Goal: Transaction & Acquisition: Purchase product/service

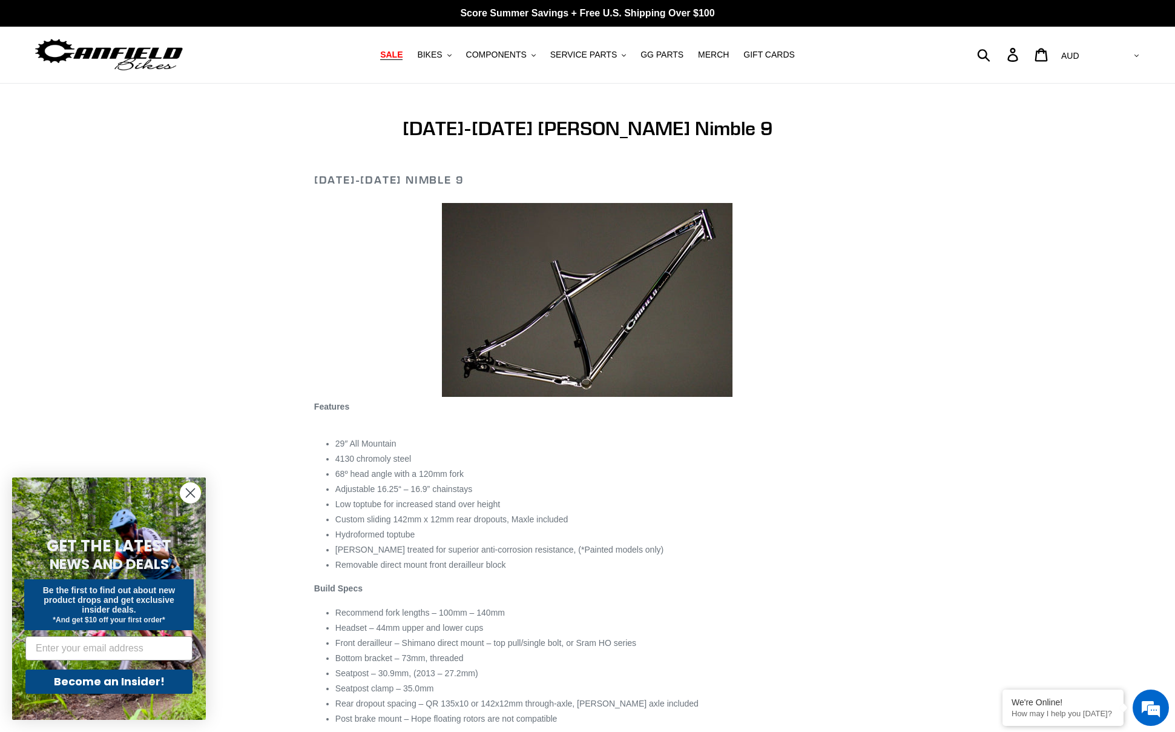
click at [403, 52] on span "SALE" at bounding box center [391, 55] width 22 height 10
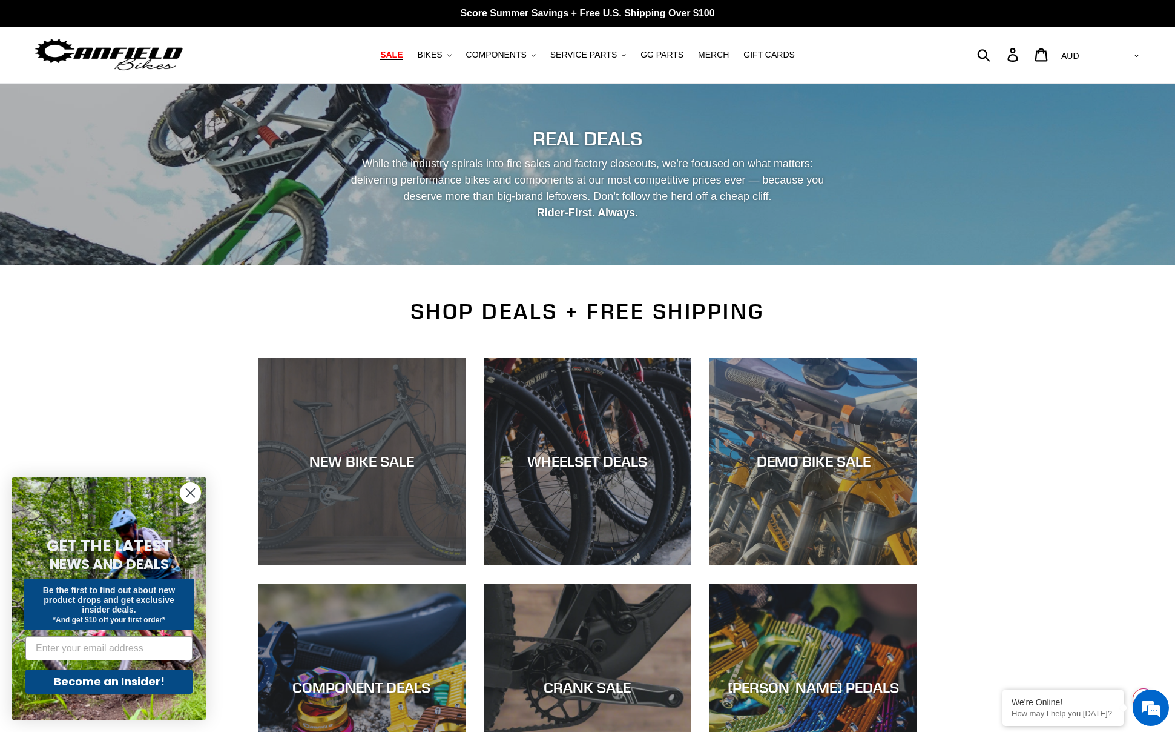
click at [367, 565] on div "NEW BIKE SALE" at bounding box center [362, 565] width 208 height 0
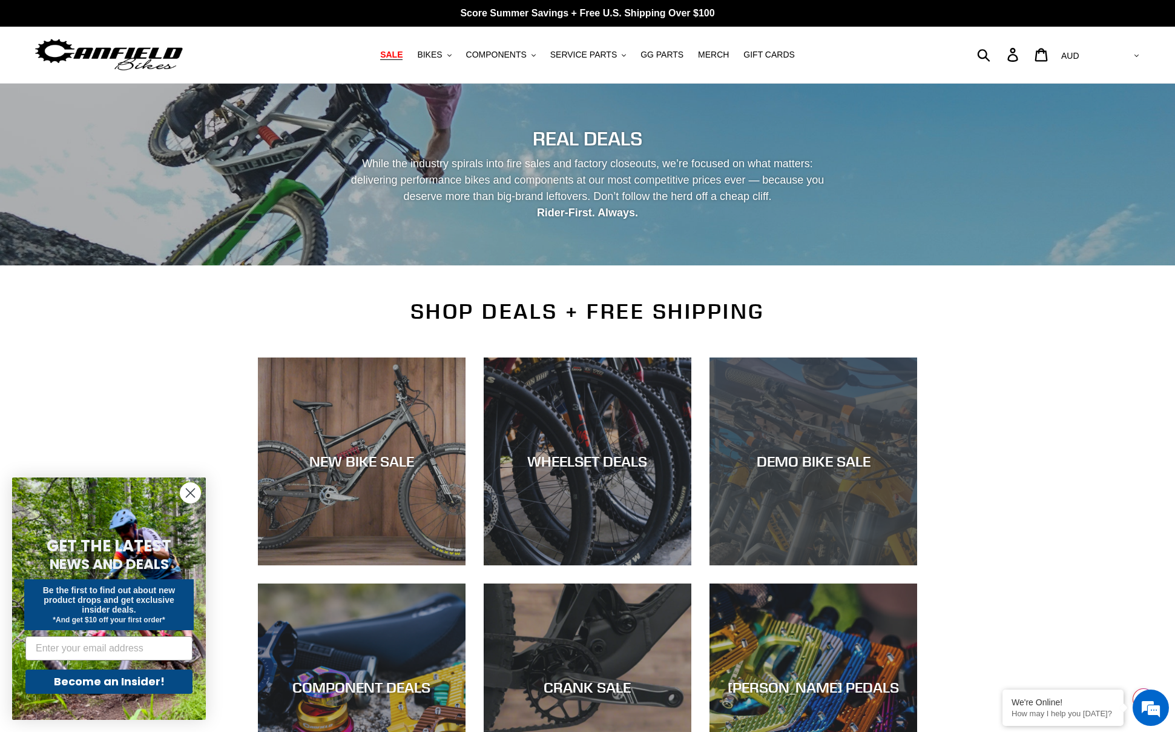
click at [769, 565] on div "DEMO BIKE SALE" at bounding box center [814, 565] width 208 height 0
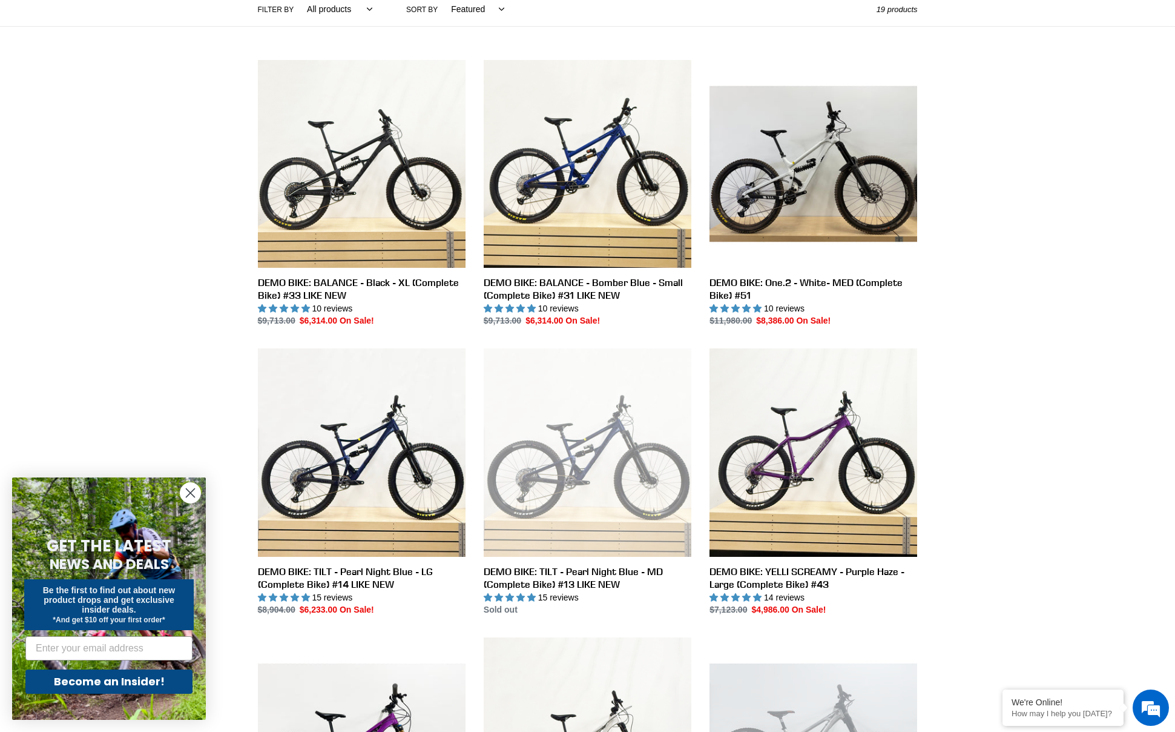
scroll to position [361, 0]
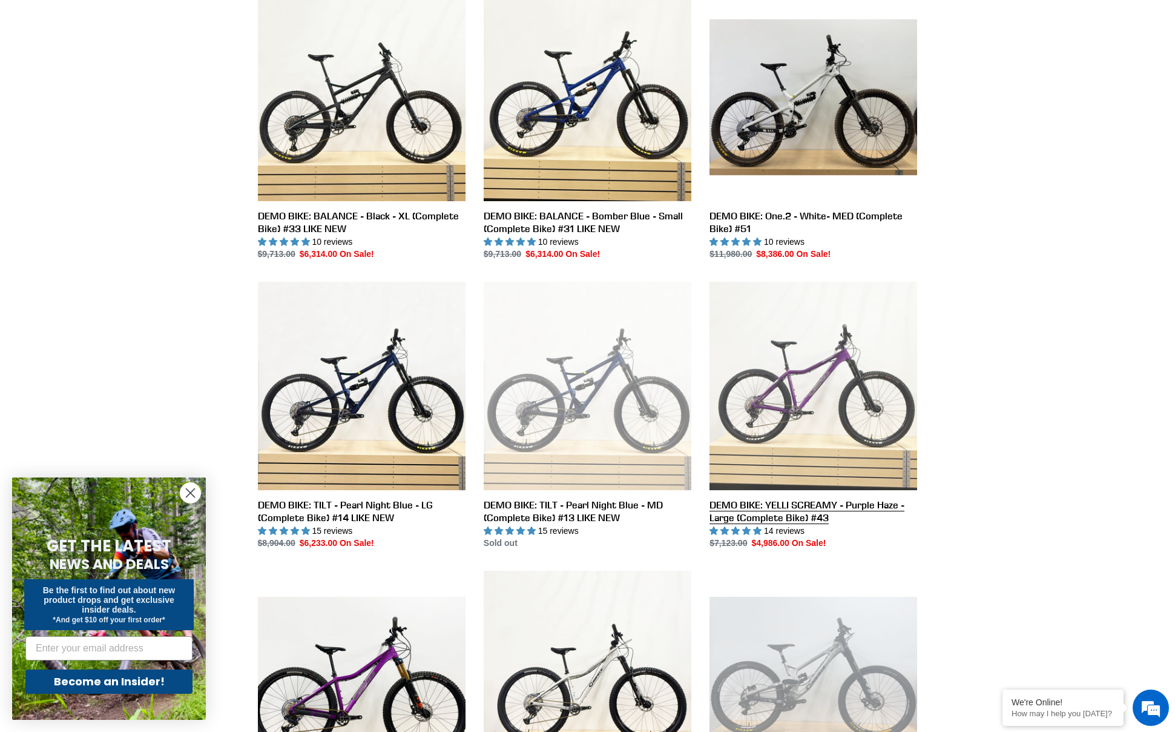
click at [788, 397] on link "DEMO BIKE: YELLI SCREAMY - Purple Haze - Large (Complete Bike) #43" at bounding box center [814, 416] width 208 height 268
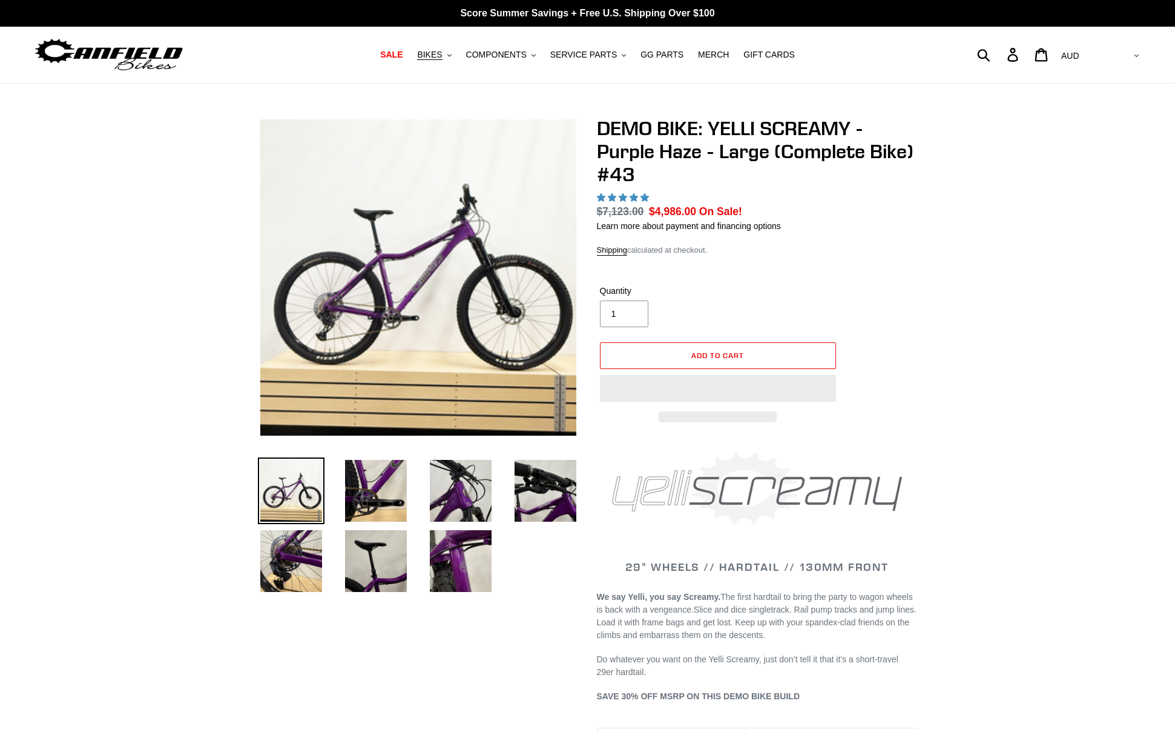
select select "highest-rating"
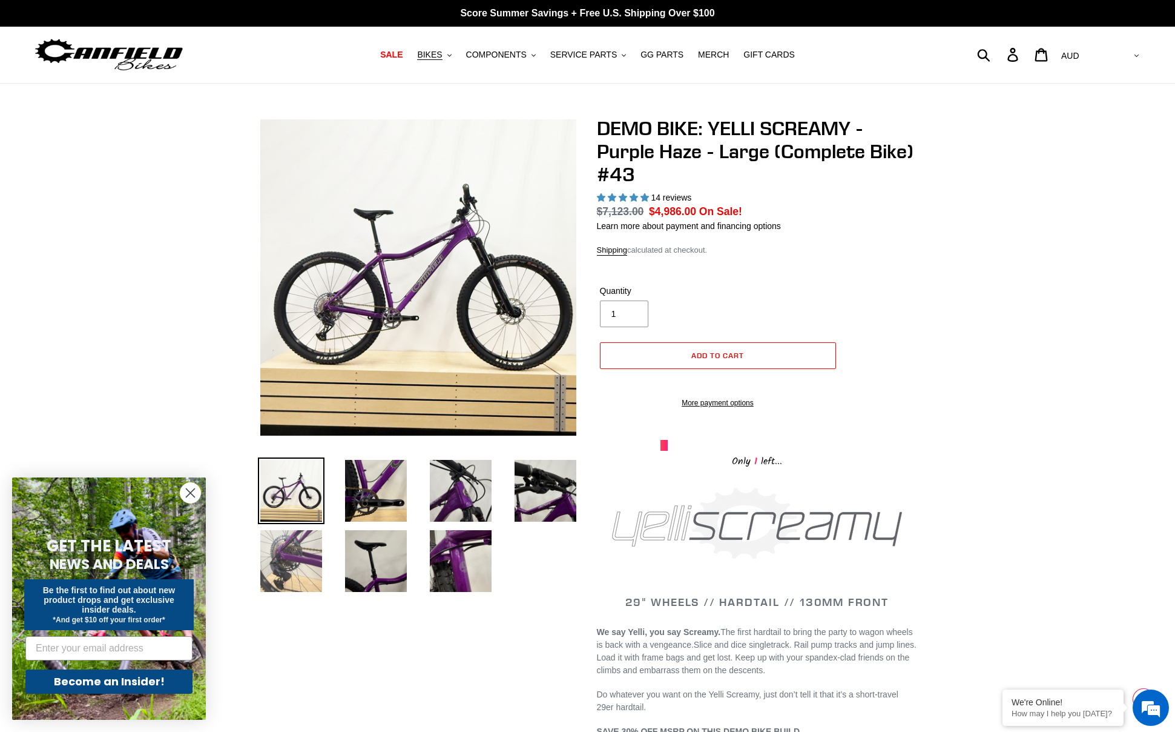
click at [296, 546] on img at bounding box center [291, 560] width 67 height 67
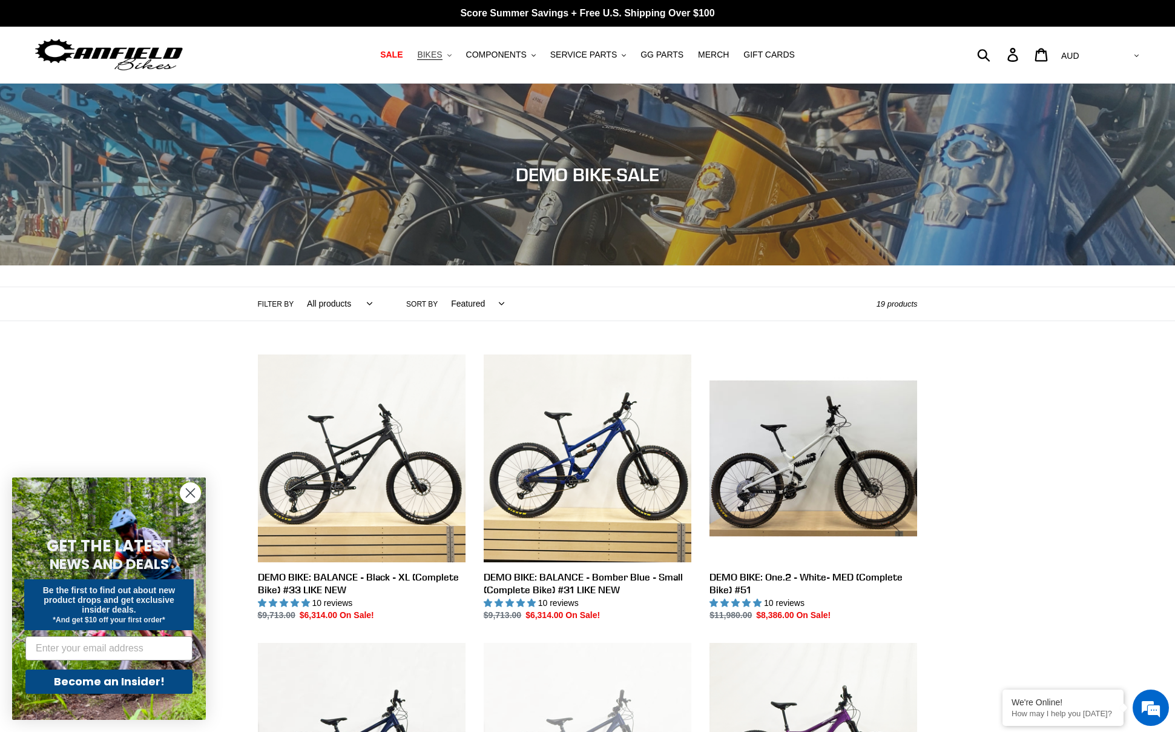
click at [435, 51] on span "BIKES" at bounding box center [429, 55] width 25 height 10
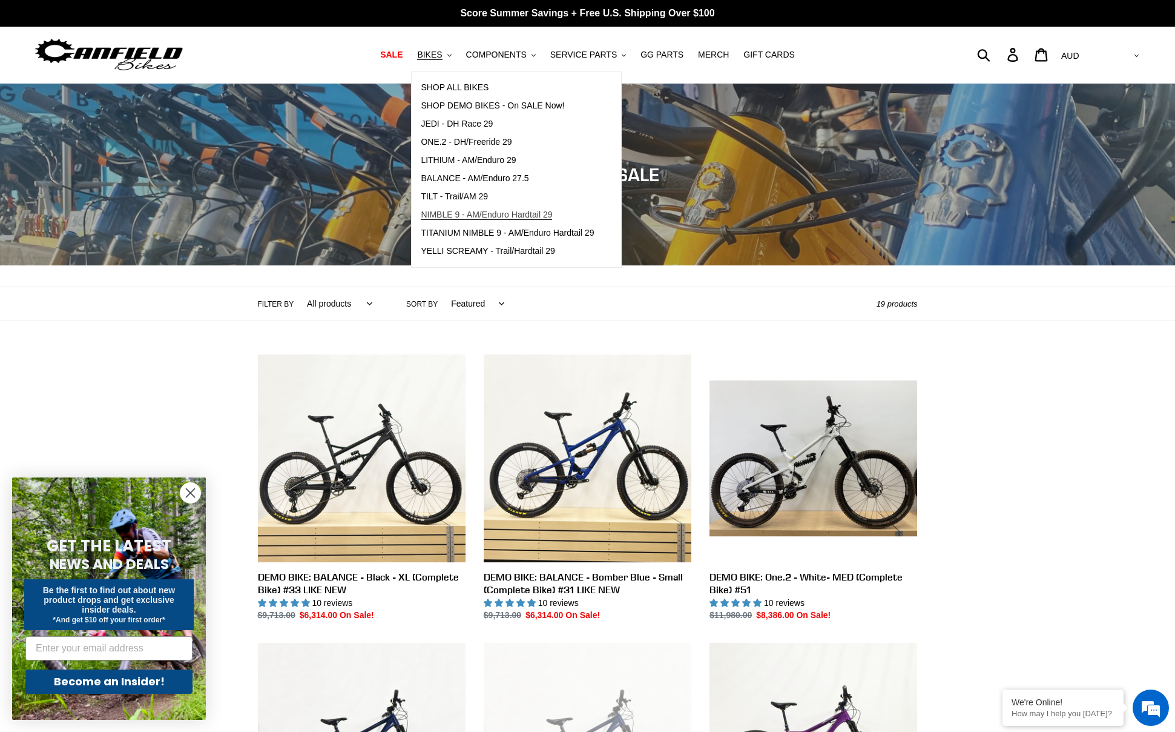
click at [478, 213] on span "NIMBLE 9 - AM/Enduro Hardtail 29" at bounding box center [486, 215] width 131 height 10
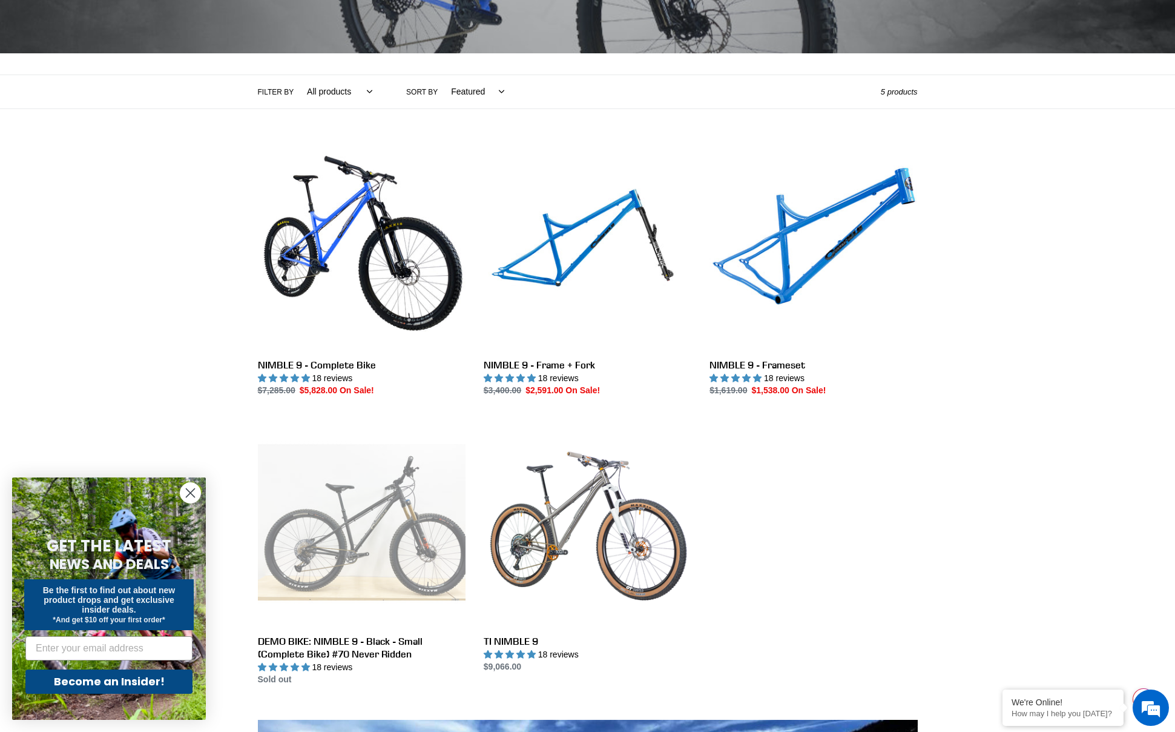
scroll to position [211, 0]
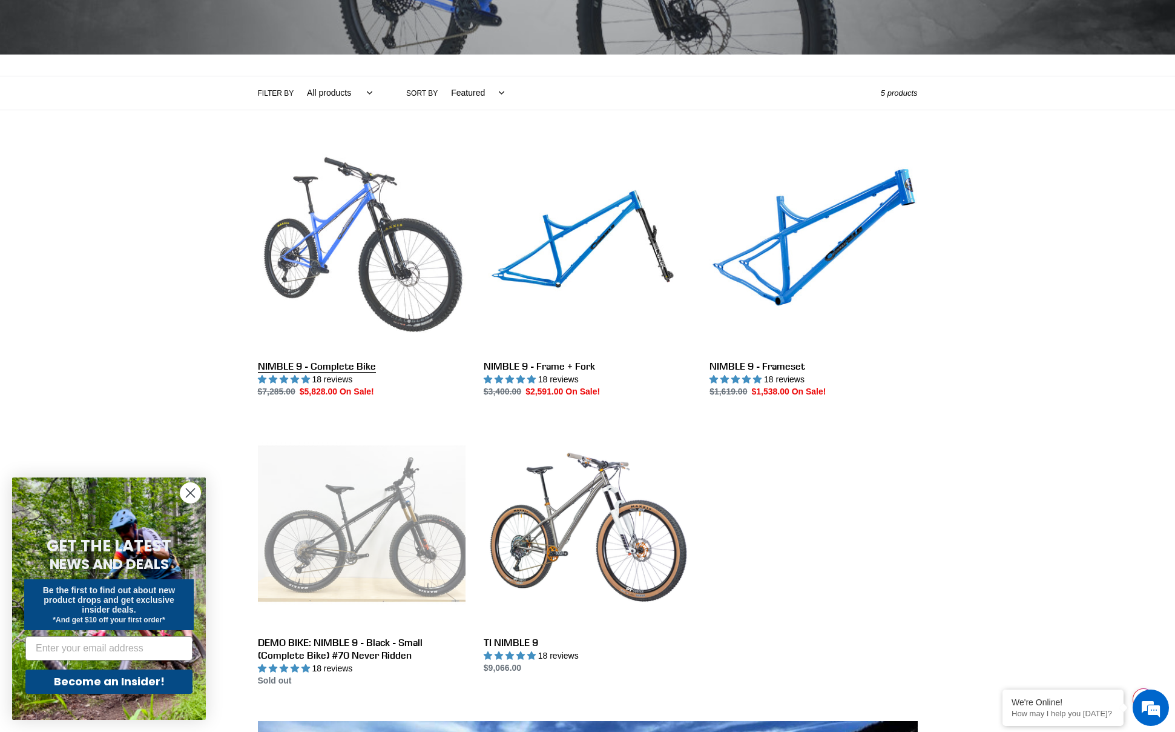
click at [402, 248] on link "NIMBLE 9 - Complete Bike" at bounding box center [362, 271] width 208 height 255
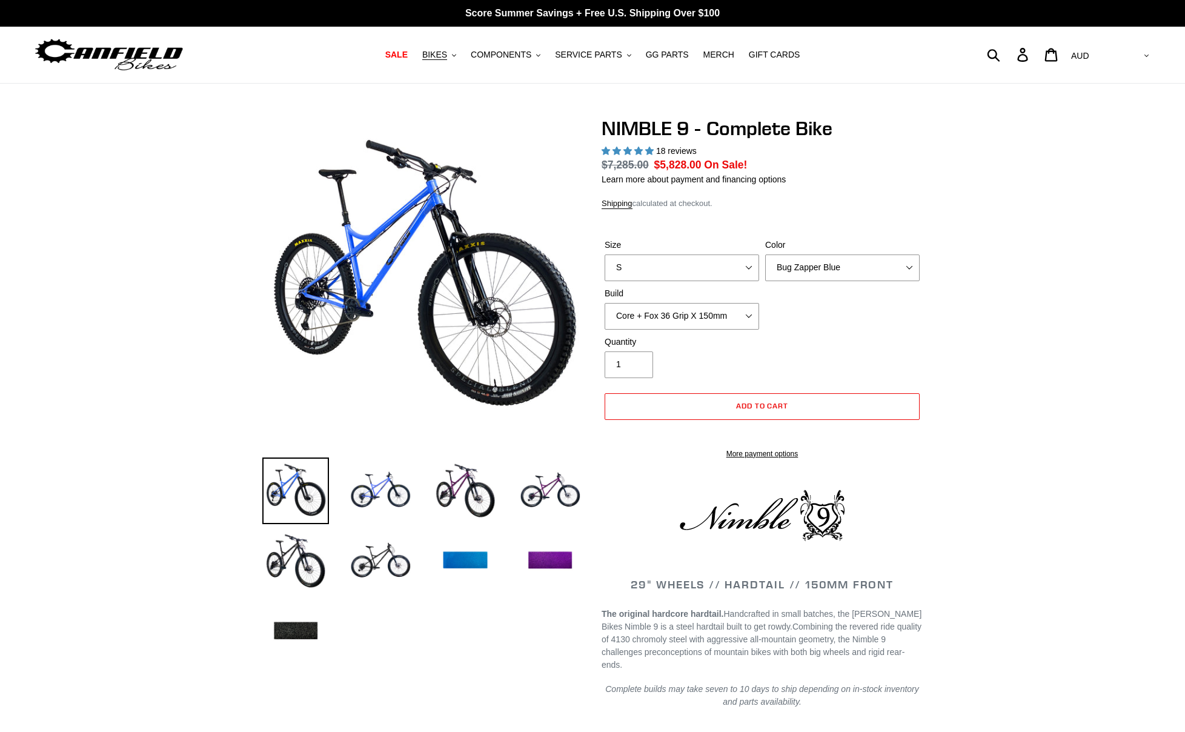
select select "highest-rating"
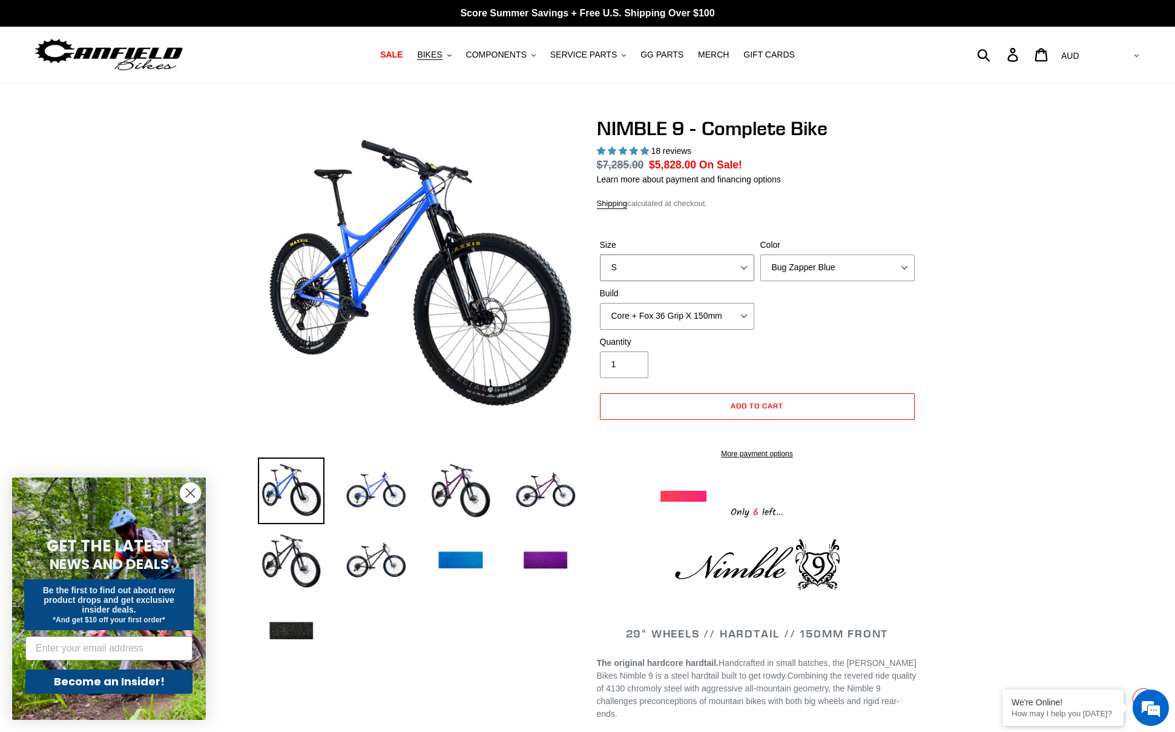
click at [748, 267] on select "S M L XL" at bounding box center [677, 267] width 154 height 27
select select "M"
click at [600, 254] on select "S M L XL" at bounding box center [677, 267] width 154 height 27
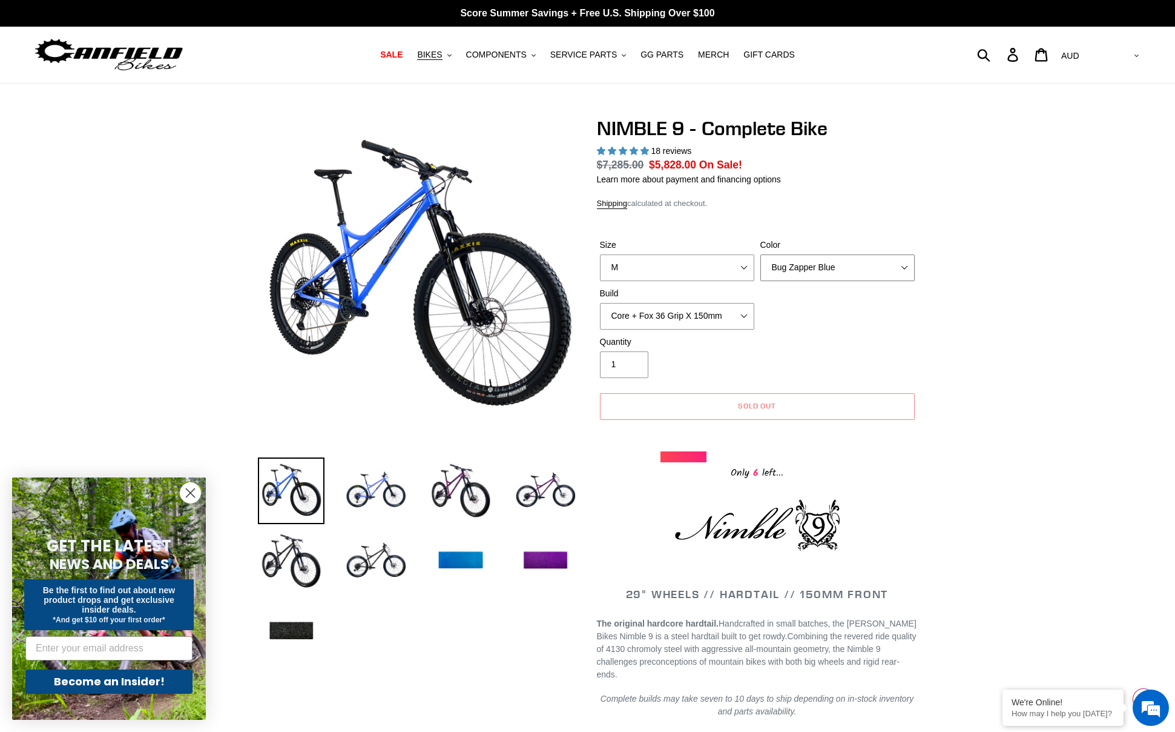
click at [828, 274] on select "Bug Zapper Blue Purple Haze - Sold Out Galaxy Black" at bounding box center [838, 267] width 154 height 27
click at [761, 254] on select "Bug Zapper Blue Purple Haze - Sold Out Galaxy Black" at bounding box center [838, 267] width 154 height 27
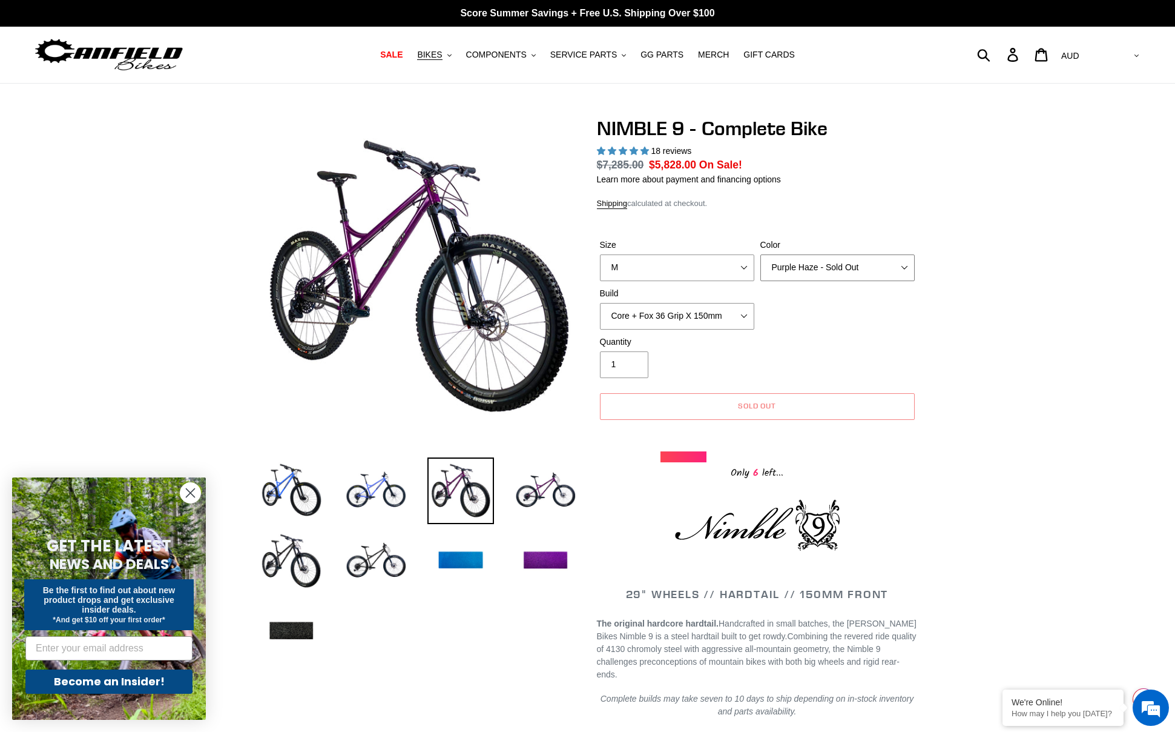
click at [833, 271] on select "Bug Zapper Blue Purple Haze - Sold Out Galaxy Black" at bounding box center [838, 267] width 154 height 27
click at [761, 254] on select "Bug Zapper Blue Purple Haze - Sold Out Galaxy Black" at bounding box center [838, 267] width 154 height 27
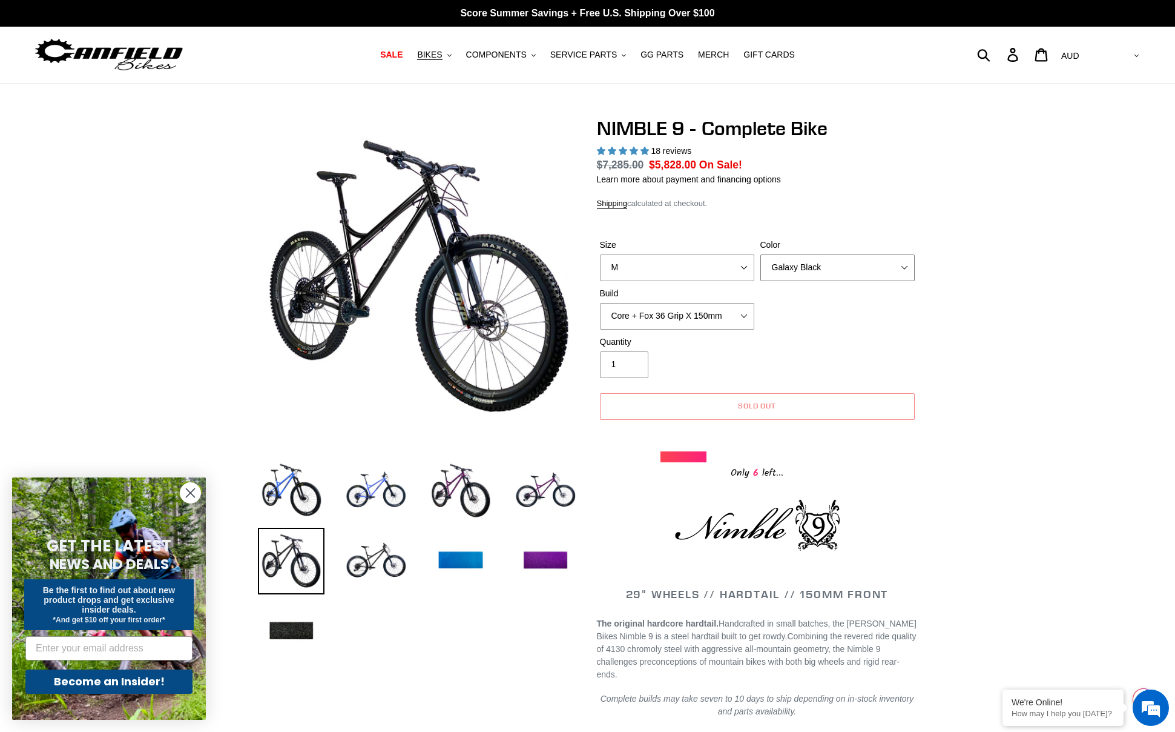
click at [823, 268] on select "Bug Zapper Blue Purple Haze - Sold Out Galaxy Black" at bounding box center [838, 267] width 154 height 27
select select "Bug Zapper Blue"
click at [761, 254] on select "Bug Zapper Blue Purple Haze - Sold Out Galaxy Black" at bounding box center [838, 267] width 154 height 27
click at [664, 319] on select "Core + Fox 36 Grip X 150mm Pro + Fox 36 Grip X 150mm Core + RockShox Lyrik Ulti…" at bounding box center [677, 316] width 154 height 27
click at [600, 303] on select "Core + Fox 36 Grip X 150mm Pro + Fox 36 Grip X 150mm Core + RockShox Lyrik Ulti…" at bounding box center [677, 316] width 154 height 27
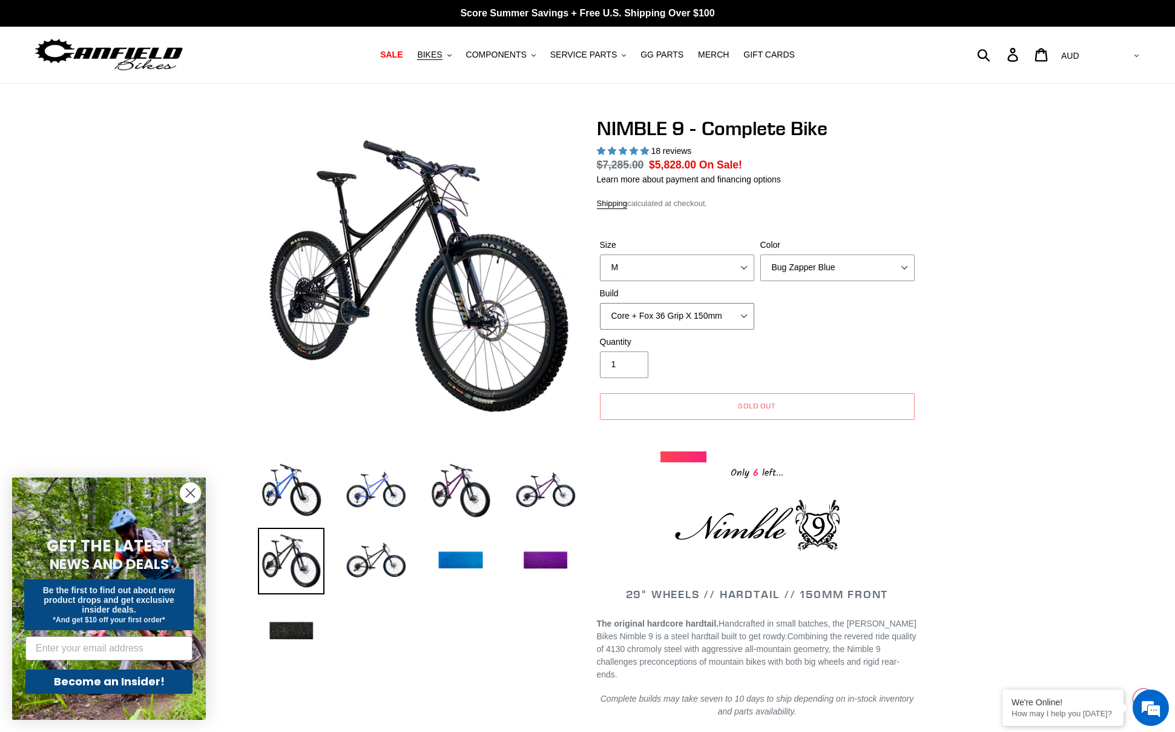
click at [664, 319] on select "Core + Fox 36 Grip X 150mm Pro + Fox 36 Grip X 150mm Core + RockShox Lyrik Ulti…" at bounding box center [677, 316] width 154 height 27
click at [600, 303] on select "Core + Fox 36 Grip X 150mm Pro + Fox 36 Grip X 150mm Core + RockShox Lyrik Ulti…" at bounding box center [677, 316] width 154 height 27
click at [667, 317] on select "Core + Fox 36 Grip X 150mm Pro + Fox 36 Grip X 150mm Core + RockShox Lyrik Ulti…" at bounding box center [677, 316] width 154 height 27
click at [600, 303] on select "Core + Fox 36 Grip X 150mm Pro + Fox 36 Grip X 150mm Core + RockShox Lyrik Ulti…" at bounding box center [677, 316] width 154 height 27
click at [671, 319] on select "Core + Fox 36 Grip X 150mm Pro + Fox 36 Grip X 150mm Core + RockShox Lyrik Ulti…" at bounding box center [677, 316] width 154 height 27
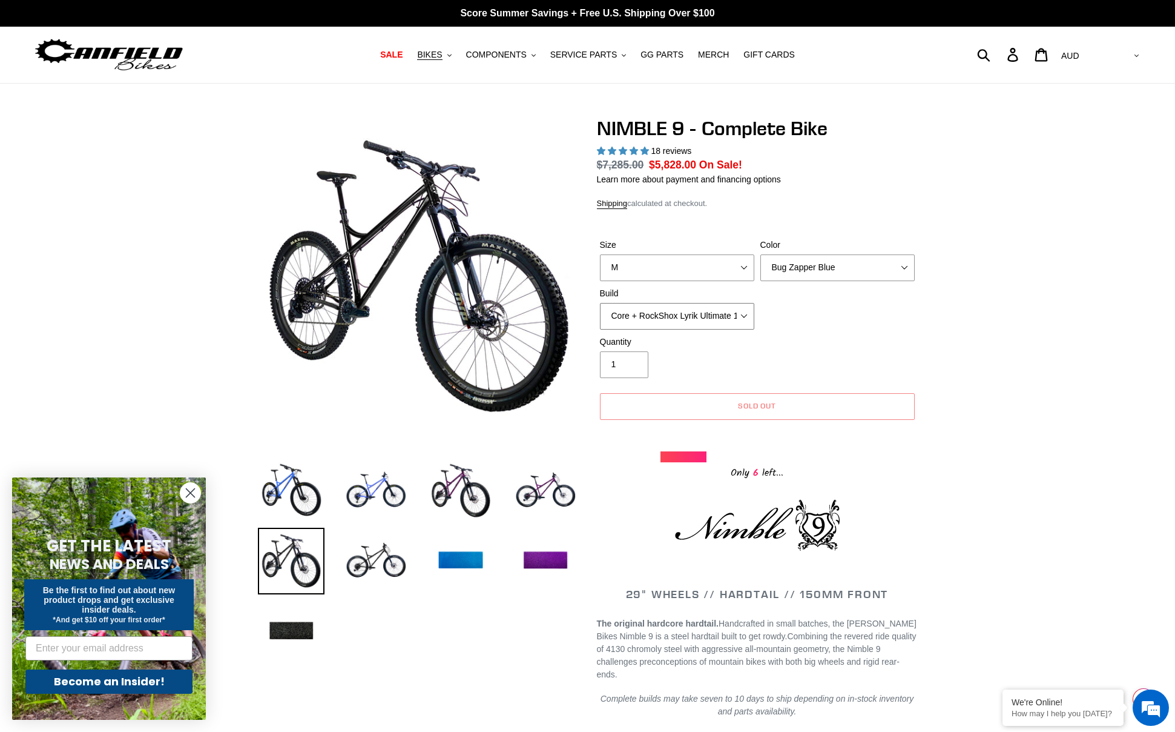
select select "Pro + RockShox Lyrik Ultimate 150mm"
click at [600, 303] on select "Core + Fox 36 Grip X 150mm Pro + Fox 36 Grip X 150mm Core + RockShox Lyrik Ulti…" at bounding box center [677, 316] width 154 height 27
click at [840, 273] on select "Bug Zapper Blue Purple Haze - Sold Out Galaxy Black" at bounding box center [838, 267] width 154 height 27
select select "Galaxy Black"
click at [761, 254] on select "Bug Zapper Blue Purple Haze - Sold Out Galaxy Black" at bounding box center [838, 267] width 154 height 27
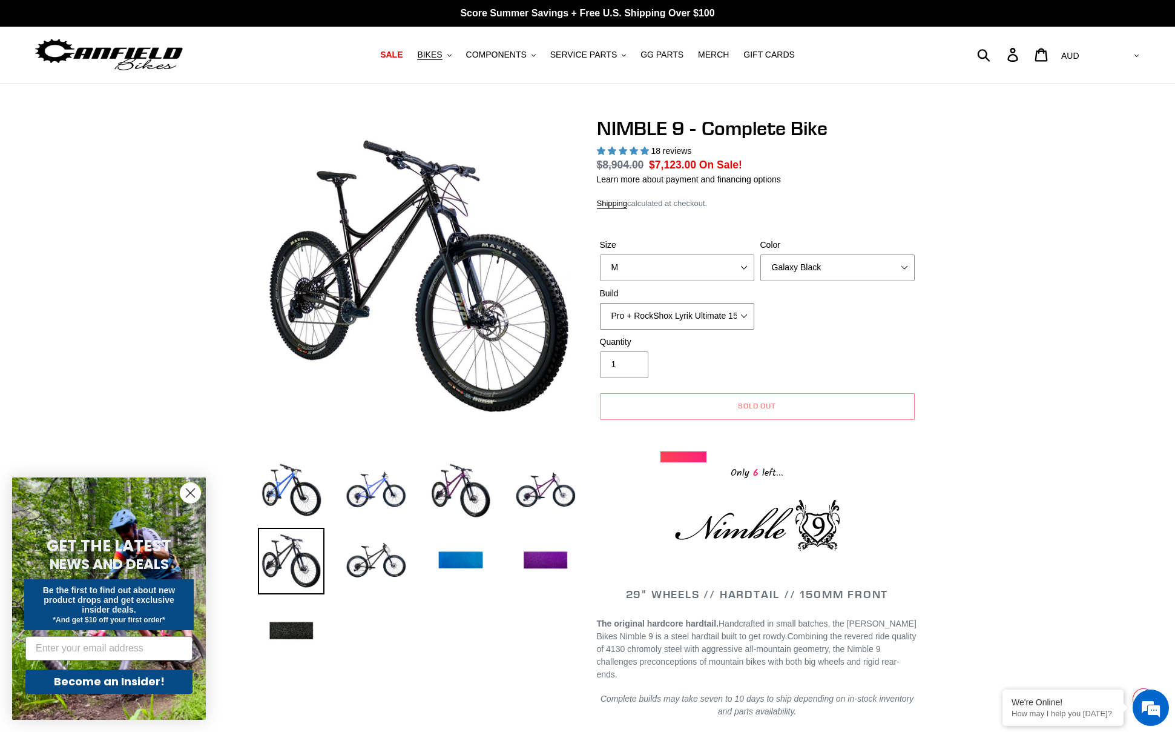
click at [680, 317] on select "Core + Fox 36 Grip X 150mm Pro + Fox 36 Grip X 150mm Core + RockShox Lyrik Ulti…" at bounding box center [677, 316] width 154 height 27
select select "Core + Fox 36 Grip X 150mm"
click at [600, 303] on select "Core + Fox 36 Grip X 150mm Pro + Fox 36 Grip X 150mm Core + RockShox Lyrik Ulti…" at bounding box center [677, 316] width 154 height 27
click at [719, 270] on select "S M L XL" at bounding box center [677, 267] width 154 height 27
click at [600, 254] on select "S M L XL" at bounding box center [677, 267] width 154 height 27
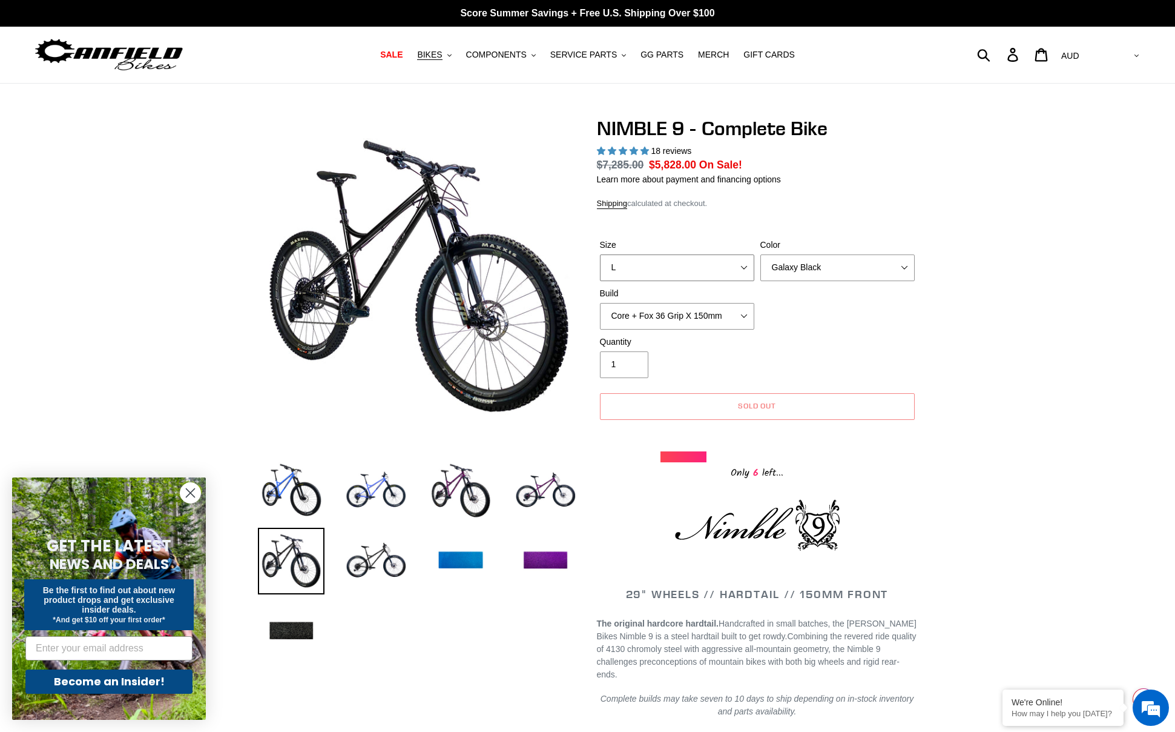
click at [720, 272] on select "S M L XL" at bounding box center [677, 267] width 154 height 27
click at [600, 254] on select "S M L XL" at bounding box center [677, 267] width 154 height 27
click at [718, 270] on select "S M L XL" at bounding box center [677, 267] width 154 height 27
select select "S"
click at [600, 254] on select "S M L XL" at bounding box center [677, 267] width 154 height 27
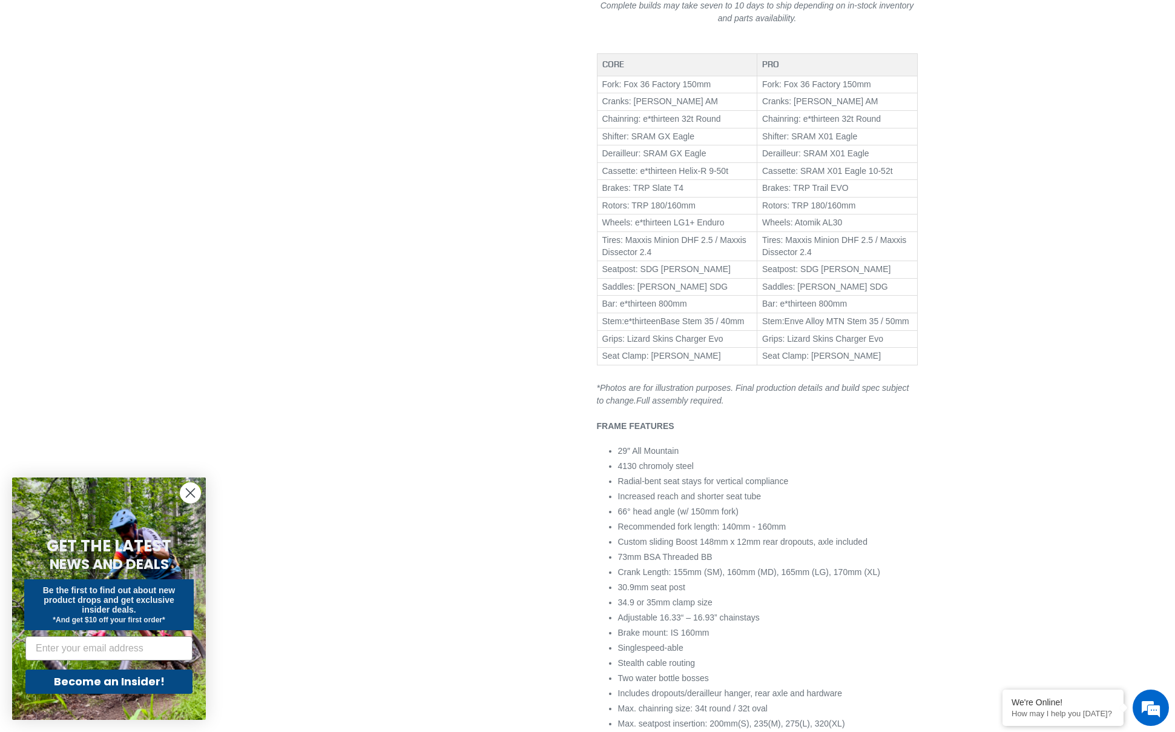
scroll to position [730, 0]
